Goal: Information Seeking & Learning: Learn about a topic

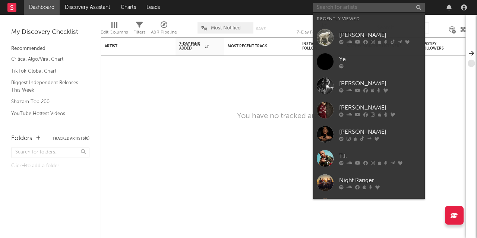
click at [337, 6] on input "text" at bounding box center [369, 7] width 112 height 9
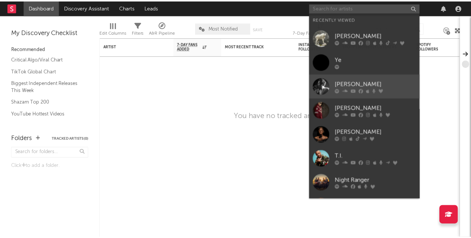
scroll to position [69, 0]
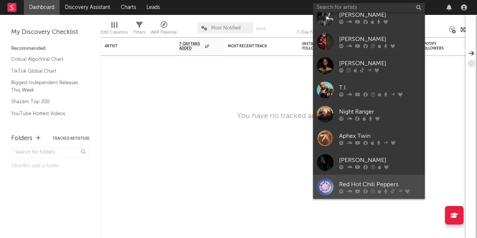
click at [325, 187] on div at bounding box center [325, 186] width 17 height 17
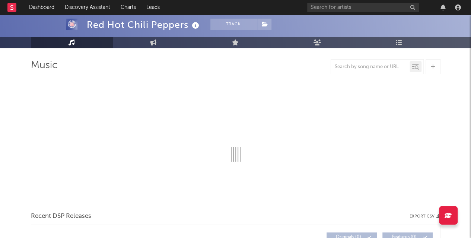
scroll to position [42, 0]
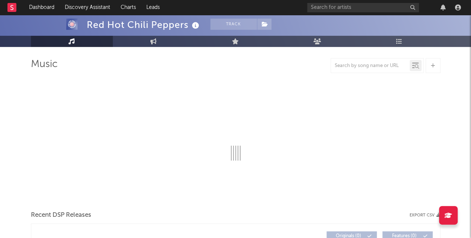
select select "6m"
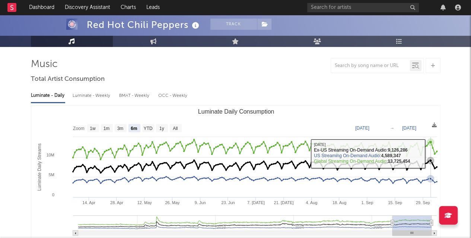
click at [432, 154] on icon "Luminate Daily Consumption" at bounding box center [254, 150] width 366 height 20
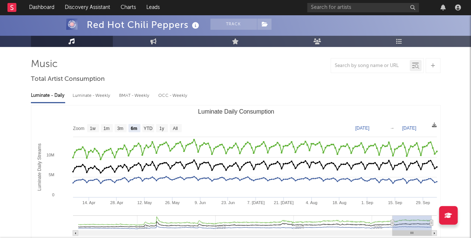
click at [104, 96] on div "Luminate - Weekly" at bounding box center [92, 95] width 39 height 13
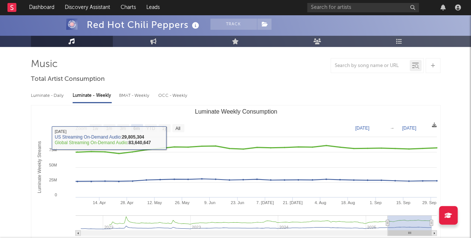
click at [179, 129] on text "All" at bounding box center [178, 128] width 5 height 5
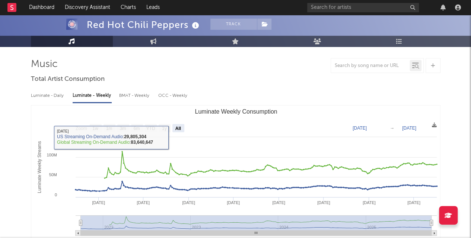
select select "All"
type input "[DATE]"
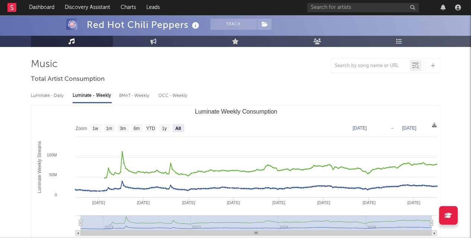
click at [143, 100] on div "BMAT - Weekly" at bounding box center [135, 95] width 32 height 13
select select "6m"
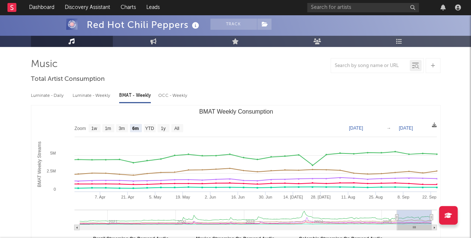
click at [179, 96] on div "OCC - Weekly" at bounding box center [173, 95] width 30 height 13
select select "6m"
